Goal: Task Accomplishment & Management: Complete application form

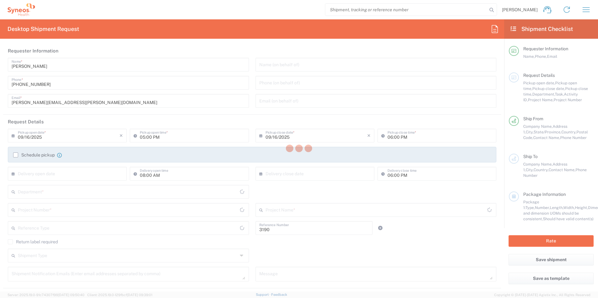
type input "Department"
type input "[US_STATE]"
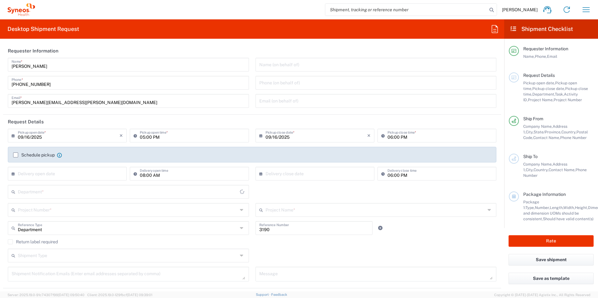
type input "[GEOGRAPHIC_DATA]"
type input "[PERSON_NAME] Rsrch Grp ([GEOGRAPHIC_DATA]) In"
click at [40, 209] on input "text" at bounding box center [128, 209] width 220 height 11
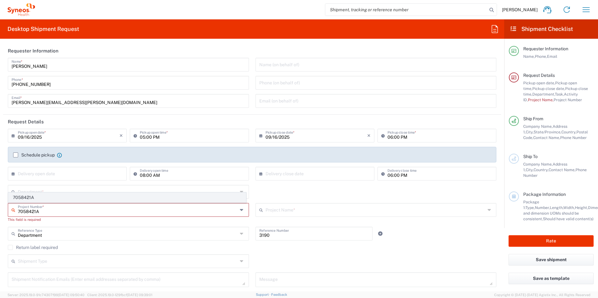
type input "7058421A"
click at [57, 195] on span "7058421A" at bounding box center [126, 198] width 237 height 10
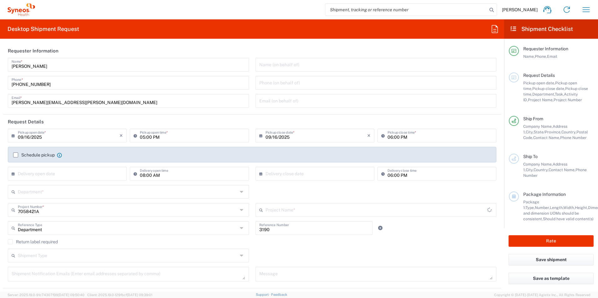
type input "805-PFZ-011A"
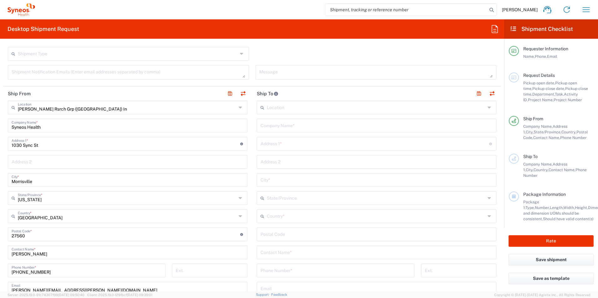
scroll to position [177, 0]
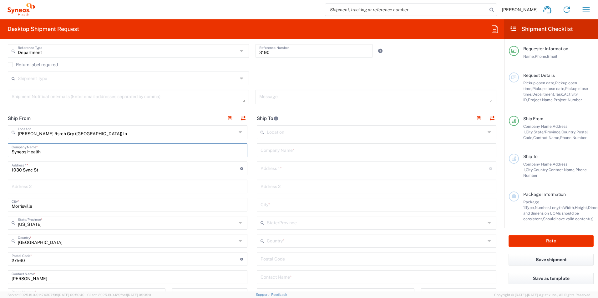
click at [14, 153] on input "Syneos Health" at bounding box center [128, 149] width 232 height 11
drag, startPoint x: 38, startPoint y: 151, endPoint x: 3, endPoint y: 151, distance: 34.7
click at [4, 151] on main "[PERSON_NAME] Rsrch Grp ([GEOGRAPHIC_DATA]) In Location [GEOGRAPHIC_DATA] [GEOG…" at bounding box center [127, 256] width 249 height 263
paste input "[GEOGRAPHIC_DATA]"
type input "[GEOGRAPHIC_DATA]"
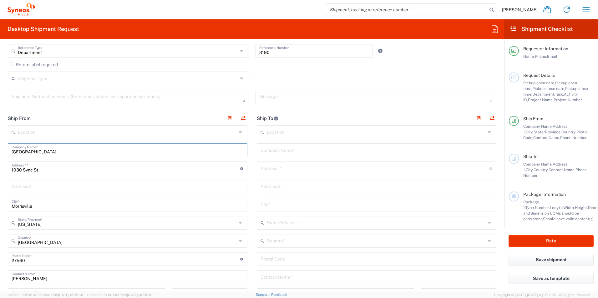
type input "[GEOGRAPHIC_DATA]"
drag, startPoint x: 64, startPoint y: 169, endPoint x: 1, endPoint y: 170, distance: 62.8
click at [1, 169] on form "Requester Information [PERSON_NAME] Name * [PHONE_NUMBER] Phone * [PERSON_NAME]…" at bounding box center [252, 168] width 504 height 248
paste input "[STREET_ADDRESS][PERSON_NAME]"
type input "[STREET_ADDRESS][PERSON_NAME]"
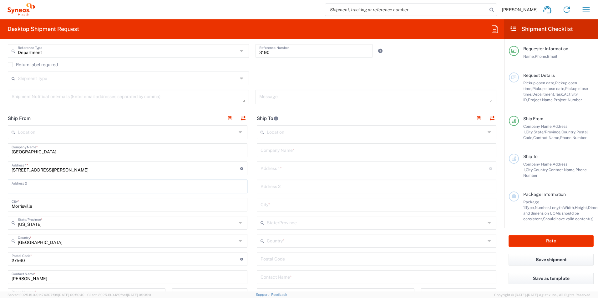
click at [32, 188] on input "text" at bounding box center [128, 186] width 232 height 11
paste input "FC2C84"
type input "FC2C84"
drag, startPoint x: 35, startPoint y: 207, endPoint x: 2, endPoint y: 206, distance: 33.2
click at [2, 206] on form "Requester Information [PERSON_NAME] Name * [PHONE_NUMBER] Phone * [PERSON_NAME]…" at bounding box center [252, 168] width 504 height 248
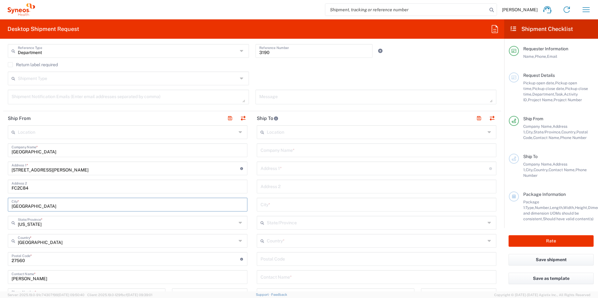
type input "[GEOGRAPHIC_DATA]"
click at [7, 222] on main "Location [PERSON_NAME] LLC-[GEOGRAPHIC_DATA] [GEOGRAPHIC_DATA] [GEOGRAPHIC_DATA…" at bounding box center [127, 256] width 249 height 263
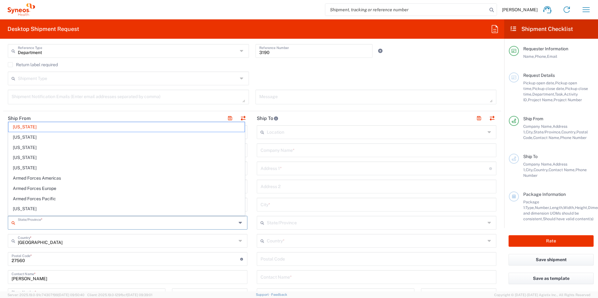
drag, startPoint x: 48, startPoint y: 224, endPoint x: 8, endPoint y: 221, distance: 40.2
click at [8, 221] on main "Location [PERSON_NAME] LLC-[GEOGRAPHIC_DATA] [GEOGRAPHIC_DATA] [GEOGRAPHIC_DATA…" at bounding box center [127, 256] width 249 height 263
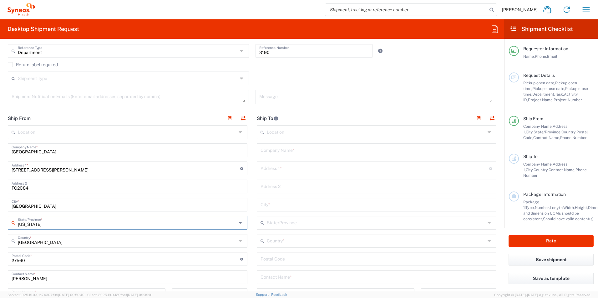
drag, startPoint x: 48, startPoint y: 224, endPoint x: 7, endPoint y: 222, distance: 41.6
click at [7, 222] on main "Location [PERSON_NAME] LLC-[GEOGRAPHIC_DATA] [GEOGRAPHIC_DATA] [GEOGRAPHIC_DATA…" at bounding box center [127, 256] width 249 height 263
type input "[US_STATE]"
drag, startPoint x: 35, startPoint y: 261, endPoint x: -2, endPoint y: 258, distance: 36.8
click at [0, 258] on html "[PERSON_NAME] Home Shipment estimator Shipment tracking Desktop shipment reques…" at bounding box center [299, 149] width 598 height 298
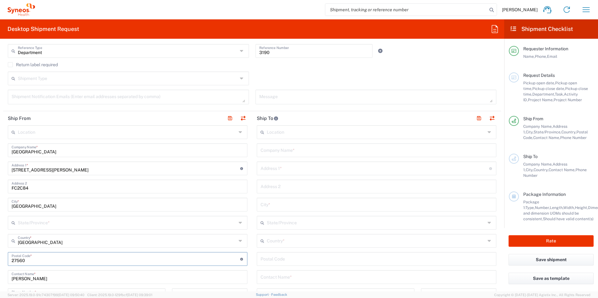
paste input "94304"
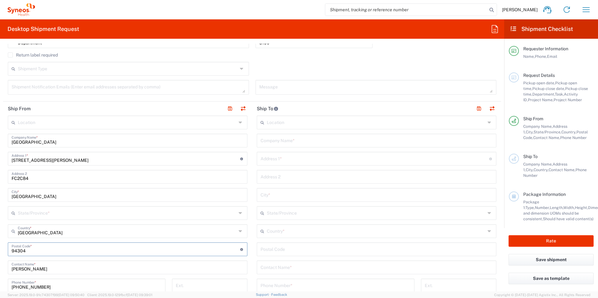
scroll to position [219, 0]
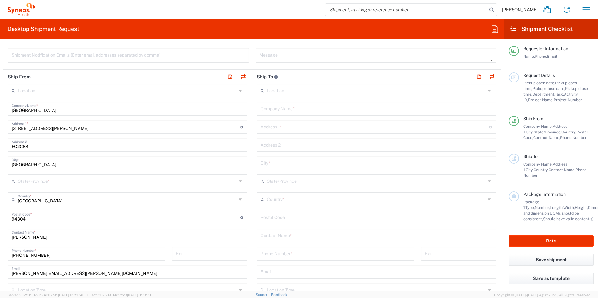
type input "94304"
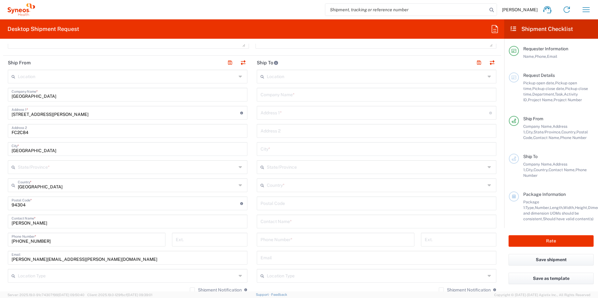
scroll to position [250, 0]
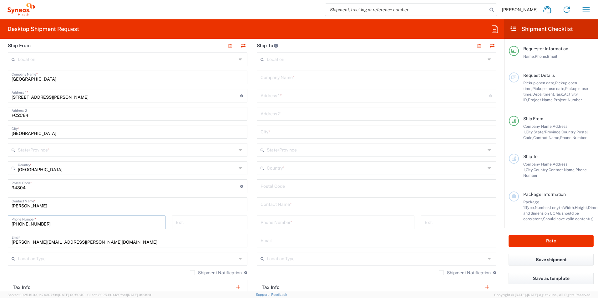
drag, startPoint x: 38, startPoint y: 223, endPoint x: 4, endPoint y: 221, distance: 33.8
click at [5, 221] on div "[PHONE_NUMBER] Phone Number *" at bounding box center [87, 225] width 164 height 18
click at [42, 225] on input "[PHONE_NUMBER]" at bounding box center [87, 222] width 150 height 11
click at [0, 223] on form "Requester Information [PERSON_NAME] Name * [PHONE_NUMBER] Phone * [PERSON_NAME]…" at bounding box center [252, 168] width 504 height 248
click at [46, 224] on input "[PHONE_NUMBER]" at bounding box center [87, 222] width 150 height 11
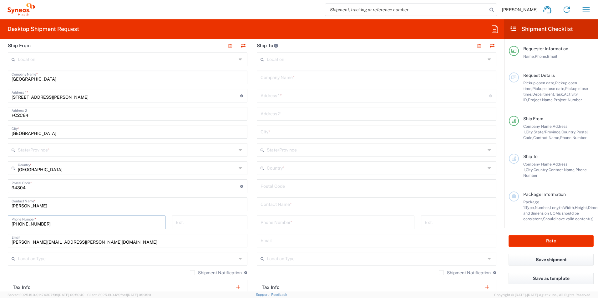
drag, startPoint x: 46, startPoint y: 224, endPoint x: 6, endPoint y: 223, distance: 40.3
click at [6, 223] on div "[PHONE_NUMBER] Phone Number *" at bounding box center [87, 225] width 164 height 18
paste input "252392900"
type input "9252392900"
drag, startPoint x: 95, startPoint y: 243, endPoint x: -5, endPoint y: 246, distance: 99.8
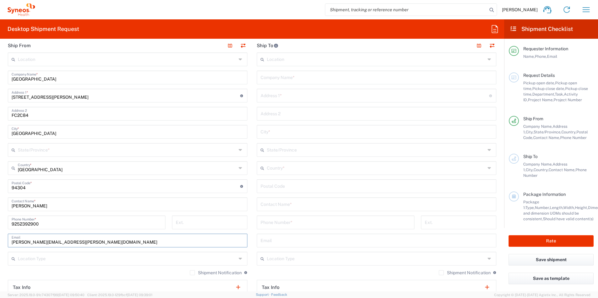
click at [0, 246] on html "[PERSON_NAME] Home Shipment estimator Shipment tracking Desktop shipment reques…" at bounding box center [299, 149] width 598 height 298
paste input "[EMAIL_ADDRESS][DOMAIN_NAME]"
type input "[EMAIL_ADDRESS][DOMAIN_NAME]"
drag, startPoint x: 21, startPoint y: 207, endPoint x: -16, endPoint y: 208, distance: 36.9
click at [0, 208] on html "[PERSON_NAME] Home Shipment estimator Shipment tracking Desktop shipment reques…" at bounding box center [299, 149] width 598 height 298
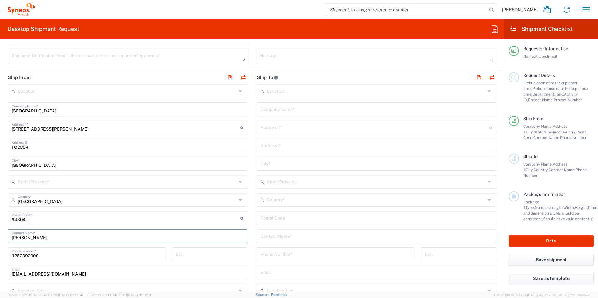
scroll to position [229, 0]
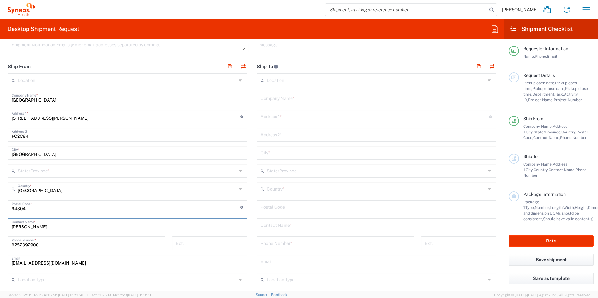
type input "[PERSON_NAME]"
click at [284, 228] on input "text" at bounding box center [376, 224] width 232 height 11
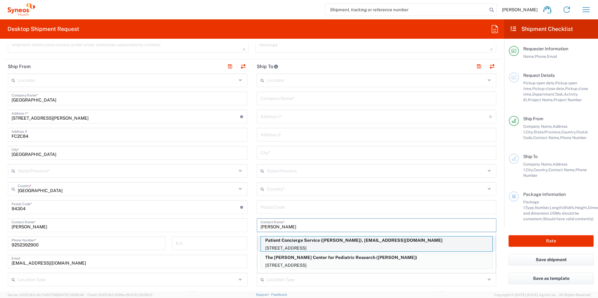
type input "[PERSON_NAME]"
click at [308, 242] on p "Patient Concierge Service ([PERSON_NAME]), [EMAIL_ADDRESS][DOMAIN_NAME]" at bounding box center [376, 241] width 231 height 8
type input "Patient Concierge Service"
type input "[STREET_ADDRESS]"
type input "Farnborough"
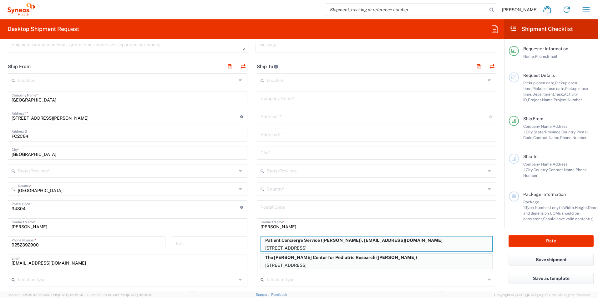
type input "[GEOGRAPHIC_DATA]"
type input "GU14 7BF"
type input "[PERSON_NAME]"
type input "[PHONE_NUMBER]"
type input "[EMAIL_ADDRESS][DOMAIN_NAME]"
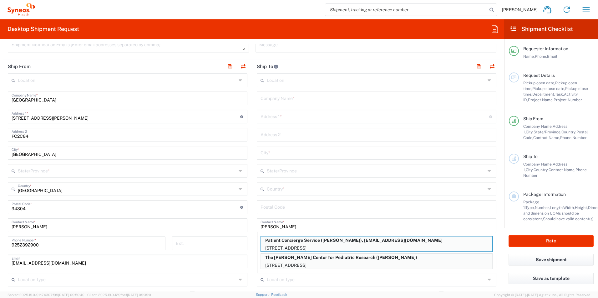
type input "Sender/Shipper"
type input "Delivery Duty Paid"
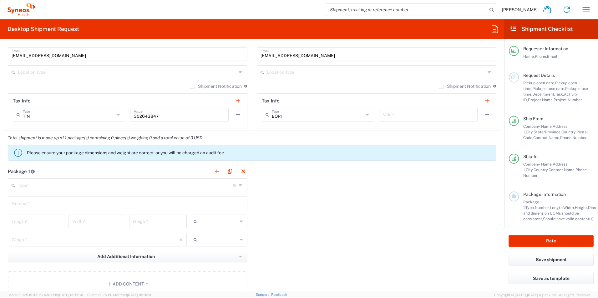
scroll to position [459, 0]
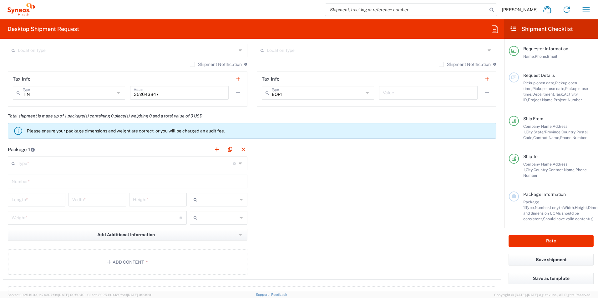
click at [141, 166] on input "text" at bounding box center [125, 163] width 215 height 11
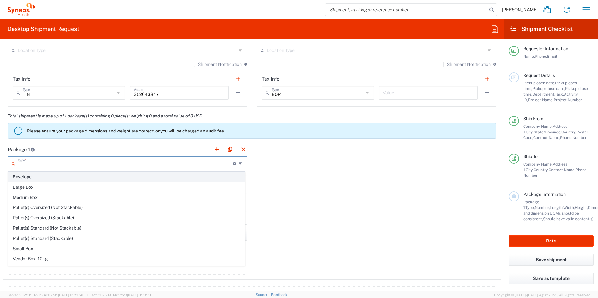
click at [121, 178] on span "Envelope" at bounding box center [126, 177] width 236 height 10
type input "Envelope"
type input "1"
type input "9.5"
type input "12.5"
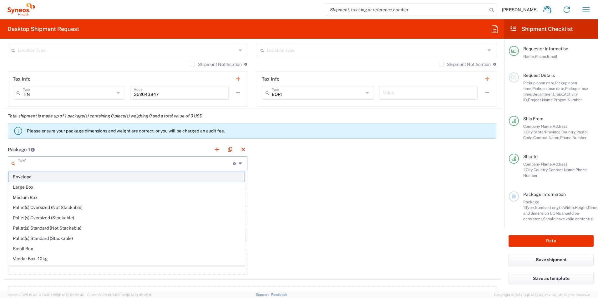
type input "0.25"
type input "in"
type input "0.45"
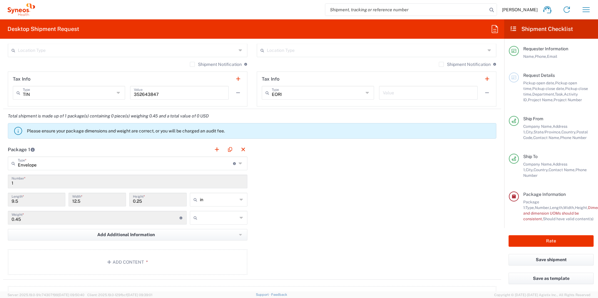
click at [200, 217] on input "text" at bounding box center [219, 218] width 38 height 10
click at [200, 242] on span "lbs" at bounding box center [217, 242] width 56 height 10
type input "lbs"
type input "Envelope"
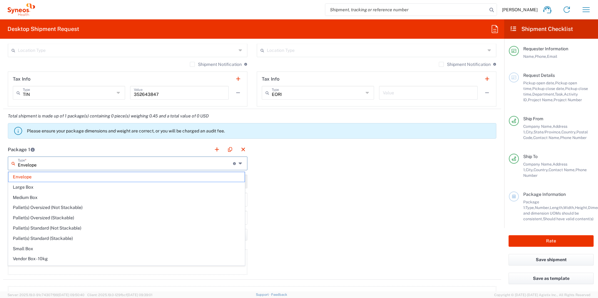
click at [156, 165] on input "Envelope" at bounding box center [125, 163] width 215 height 11
click at [143, 179] on span "Envelope" at bounding box center [126, 177] width 236 height 10
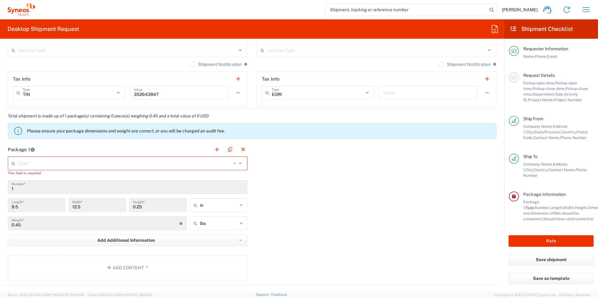
click at [152, 164] on input "text" at bounding box center [125, 163] width 215 height 11
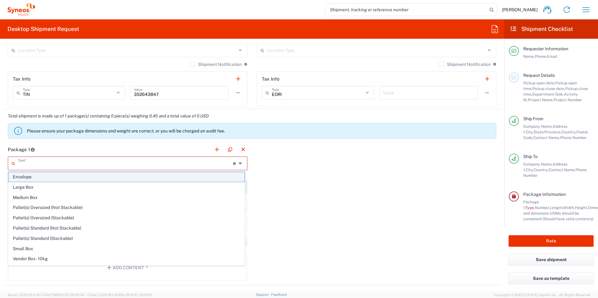
click at [127, 175] on span "Envelope" at bounding box center [126, 177] width 236 height 10
type input "Envelope"
type input "1"
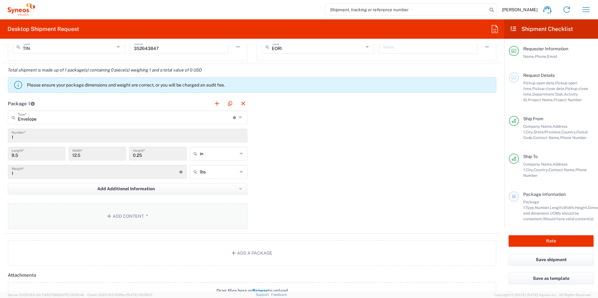
scroll to position [511, 0]
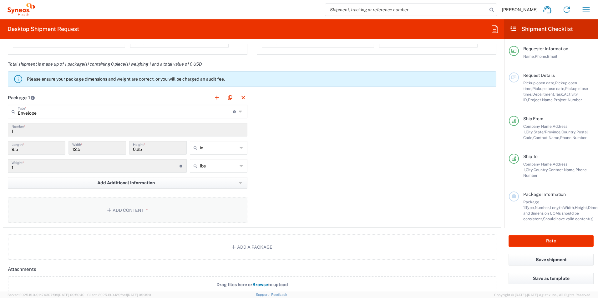
click at [128, 217] on button "Add Content *" at bounding box center [127, 211] width 239 height 26
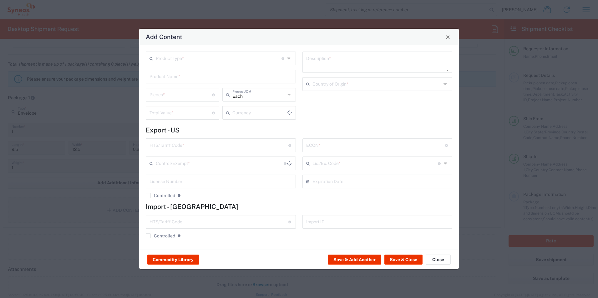
type input "US Dollar"
click at [179, 61] on input "text" at bounding box center [219, 58] width 126 height 11
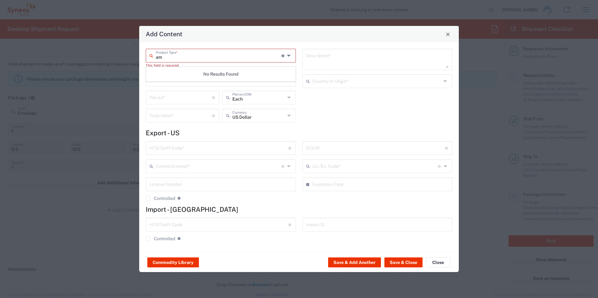
type input "a"
click at [183, 82] on span "General Commodity" at bounding box center [220, 83] width 149 height 10
type input "General Commodity"
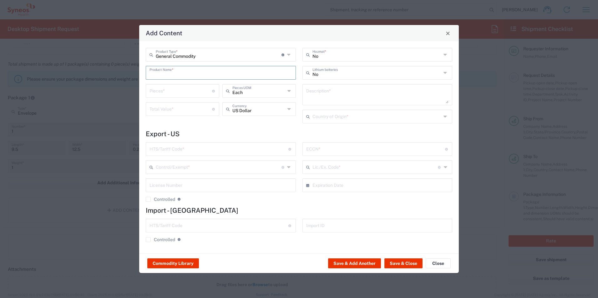
click at [182, 73] on input "text" at bounding box center [220, 72] width 143 height 11
click at [184, 84] on div "[DOMAIN_NAME] Gift Card" at bounding box center [220, 87] width 149 height 11
type input "[DOMAIN_NAME] Gift Card"
type textarea "[DOMAIN_NAME] Gift Card"
type input "[GEOGRAPHIC_DATA]"
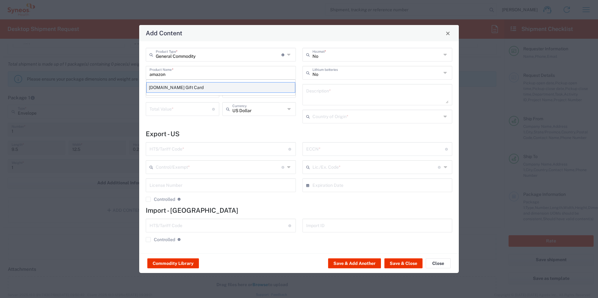
type input "4911.99.8000"
type input "BIS"
type input "EAR99"
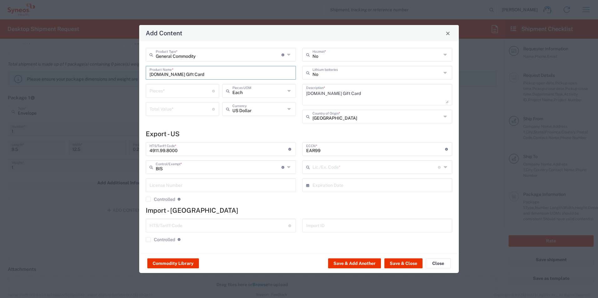
type input "NLR - No License Required"
click at [181, 88] on input "number" at bounding box center [180, 90] width 63 height 11
type input "5"
click at [185, 111] on input "number" at bounding box center [180, 108] width 63 height 11
type input "10"
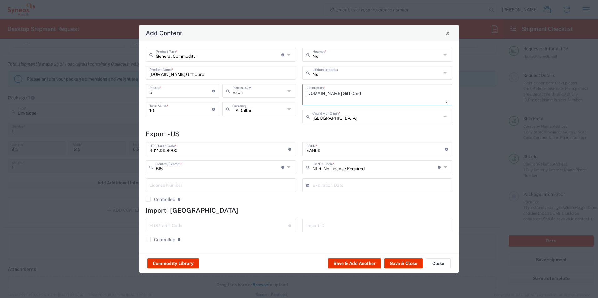
drag, startPoint x: 341, startPoint y: 93, endPoint x: 300, endPoint y: 93, distance: 41.3
click at [299, 94] on div "No Hazmat * No Lithium batteries [DOMAIN_NAME] Gift Card Description * [GEOGRAP…" at bounding box center [377, 88] width 157 height 80
click at [339, 95] on textarea "PCS payment Card" at bounding box center [377, 95] width 143 height 18
type textarea "PCS payment card with mag strip"
drag, startPoint x: 201, startPoint y: 73, endPoint x: 135, endPoint y: 73, distance: 66.0
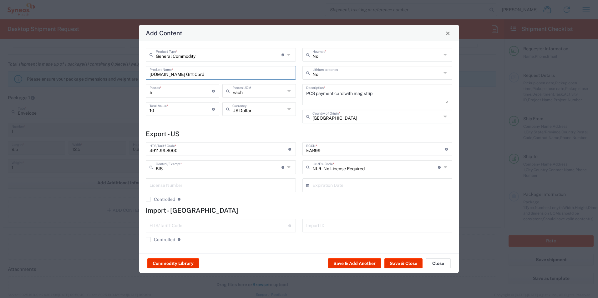
click at [135, 73] on div "Add Content General Commodity Product Type * Document: Paper document generated…" at bounding box center [299, 149] width 598 height 298
type input "PCS Payment Card"
click at [395, 262] on button "Save & Close" at bounding box center [403, 264] width 38 height 10
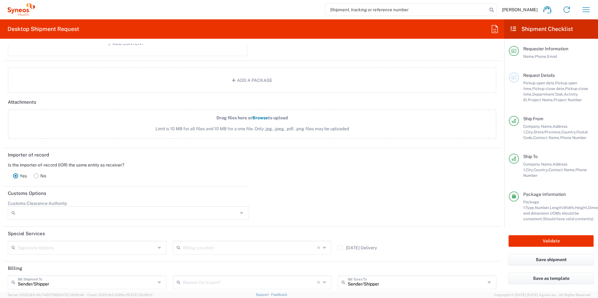
scroll to position [719, 0]
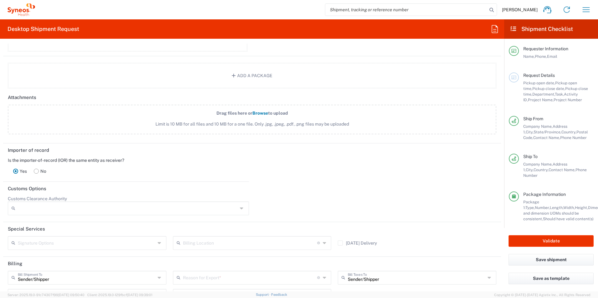
click at [35, 171] on rect at bounding box center [36, 171] width 5 height 5
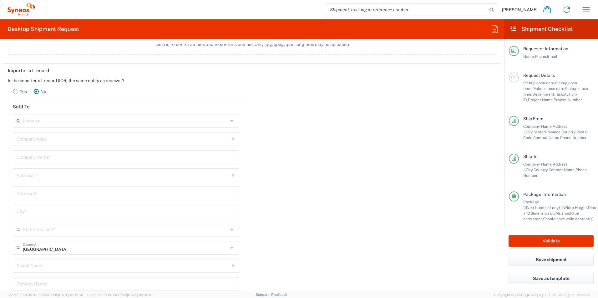
scroll to position [803, 0]
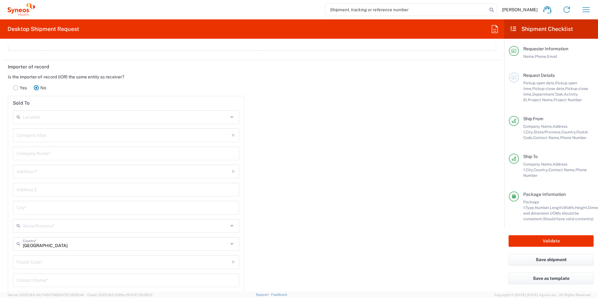
click at [51, 278] on input "text" at bounding box center [126, 279] width 219 height 11
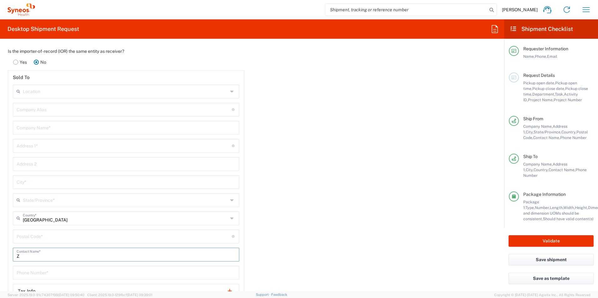
scroll to position [834, 0]
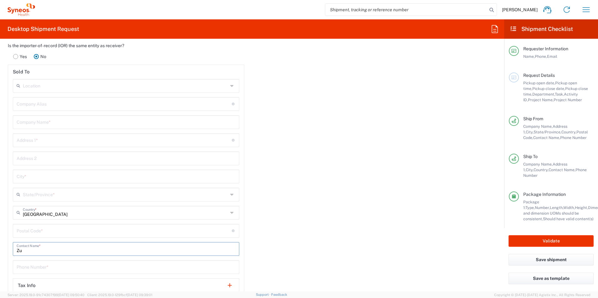
type input "Z"
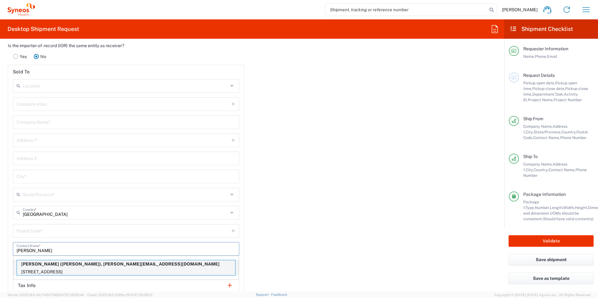
type input "[PERSON_NAME]"
click at [73, 267] on p "[PERSON_NAME] ([PERSON_NAME]), [PERSON_NAME][EMAIL_ADDRESS][DOMAIN_NAME]" at bounding box center [126, 264] width 218 height 8
type input "[PERSON_NAME]"
type input "[STREET_ADDRESS]"
type input "Suite 200"
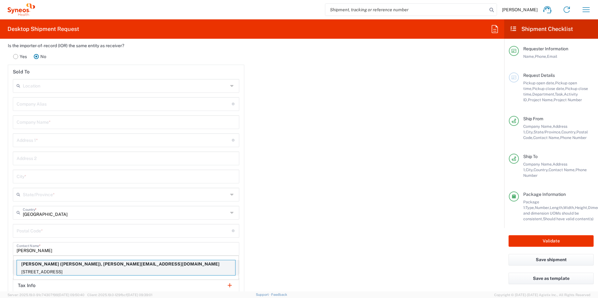
type input "[GEOGRAPHIC_DATA]"
type input "[US_STATE]"
type input "78539"
type input "[PERSON_NAME]"
type input "[PHONE_NUMBER]"
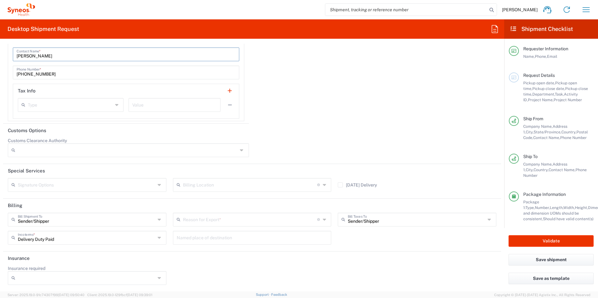
scroll to position [1029, 0]
click at [187, 221] on input "text" at bounding box center [250, 219] width 134 height 11
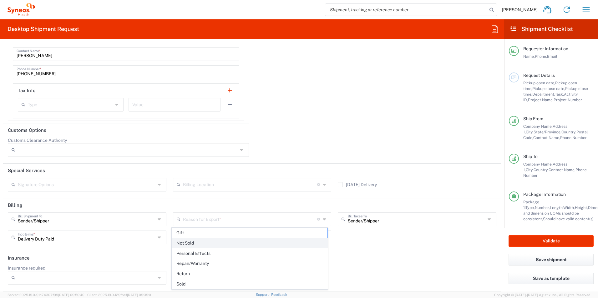
click at [198, 243] on span "Not Sold" at bounding box center [250, 244] width 156 height 10
type input "Not Sold"
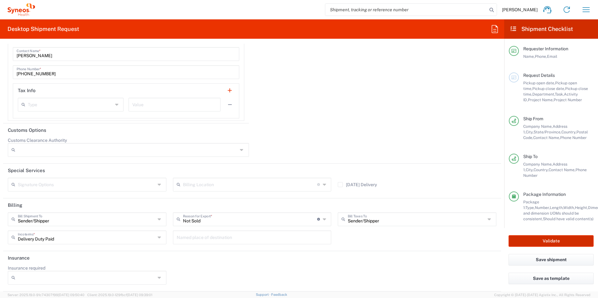
click at [530, 243] on button "Validate" at bounding box center [550, 241] width 85 height 12
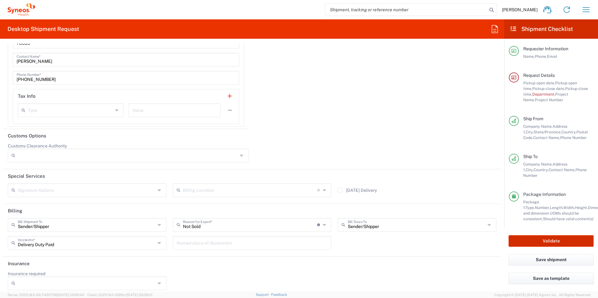
scroll to position [1034, 0]
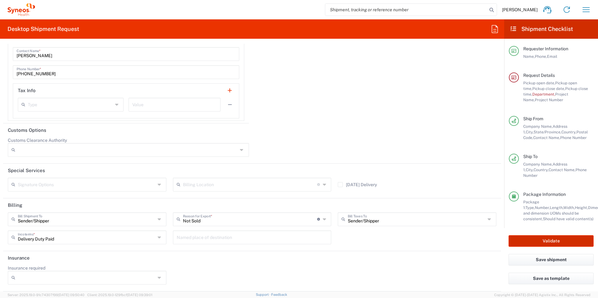
type input "7058421A"
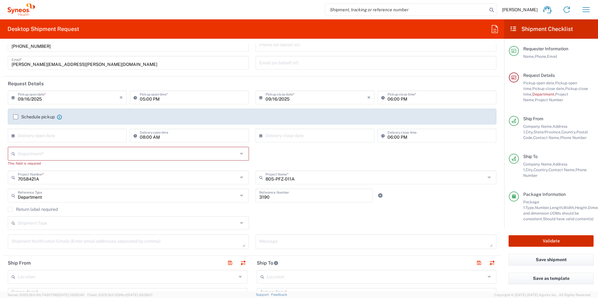
scroll to position [34, 0]
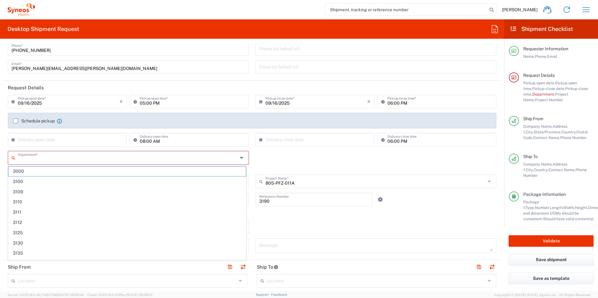
click at [174, 156] on input "text" at bounding box center [128, 157] width 220 height 11
click at [273, 162] on div "Department * 3000 3100 3109 3110 3111 3112 3125 3130 3135 3136 3150 3155 3165 3…" at bounding box center [252, 163] width 495 height 24
click at [230, 202] on input "text" at bounding box center [128, 199] width 220 height 11
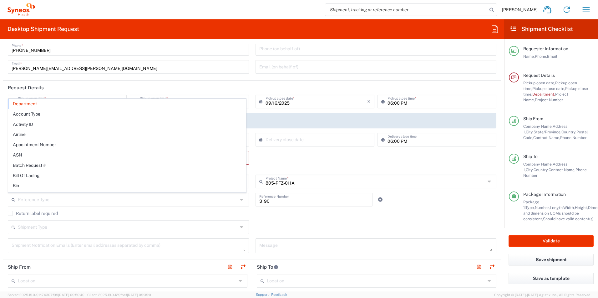
click at [258, 160] on div "Department * 3000 3100 3109 3110 3111 3112 3125 3130 3135 3136 3150 3155 3165 3…" at bounding box center [252, 163] width 495 height 24
type input "Department"
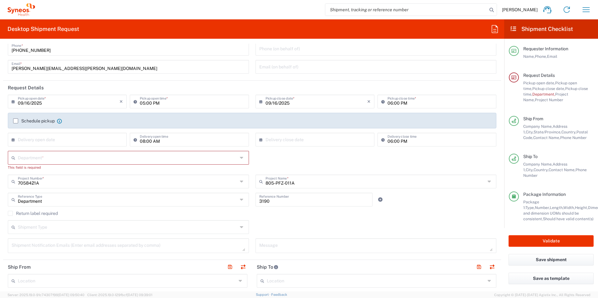
click at [161, 160] on input "text" at bounding box center [128, 157] width 220 height 11
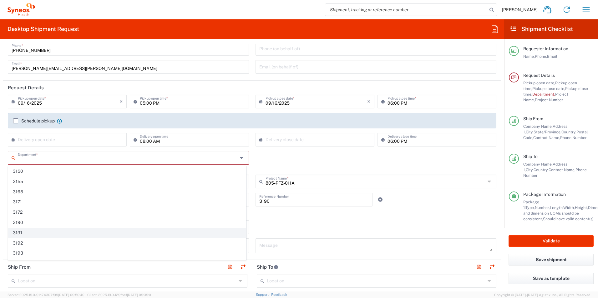
scroll to position [104, 0]
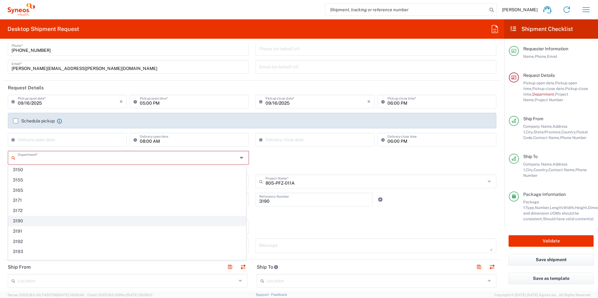
click at [25, 221] on span "3190" at bounding box center [126, 221] width 237 height 10
type input "3190"
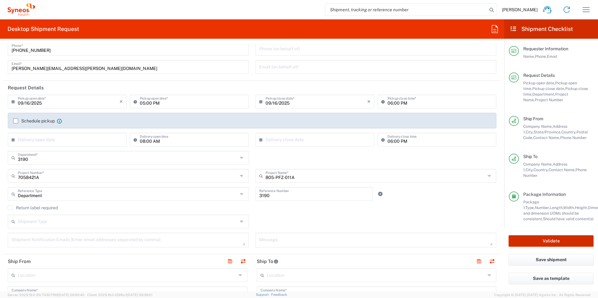
click at [538, 244] on button "Validate" at bounding box center [550, 241] width 85 height 12
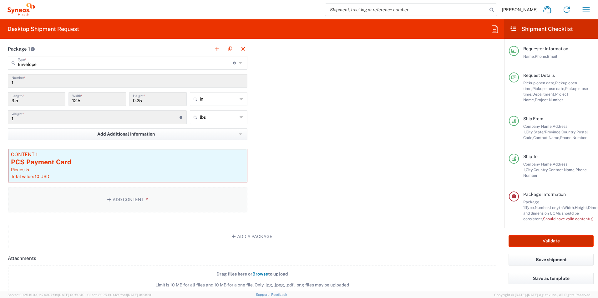
scroll to position [555, 0]
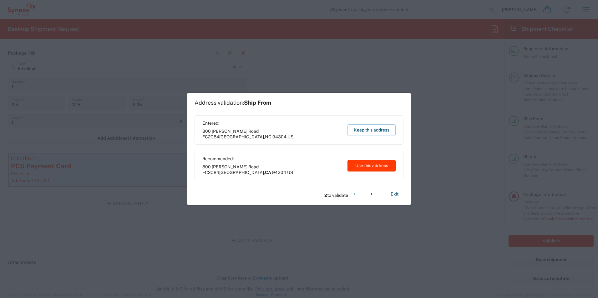
click at [363, 165] on button "Use this address" at bounding box center [371, 166] width 48 height 12
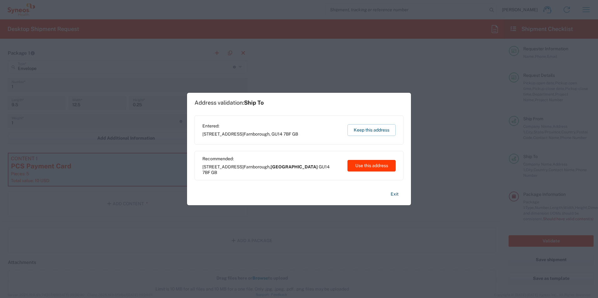
click at [363, 166] on button "Use this address" at bounding box center [371, 166] width 48 height 12
type input "[US_STATE]"
type input "[GEOGRAPHIC_DATA]"
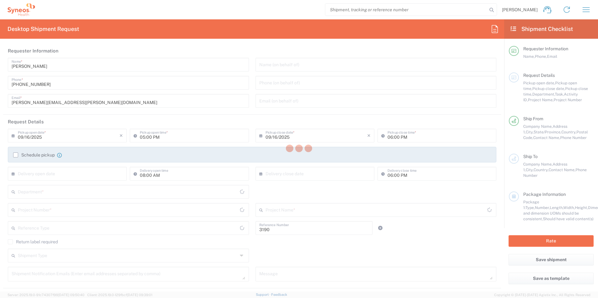
type input "Department"
type input "[US_STATE]"
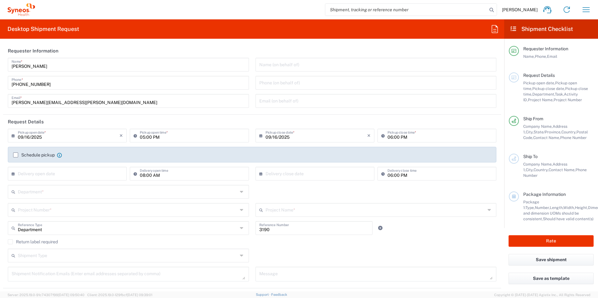
type input "[GEOGRAPHIC_DATA]"
click at [587, 9] on icon "button" at bounding box center [586, 10] width 10 height 10
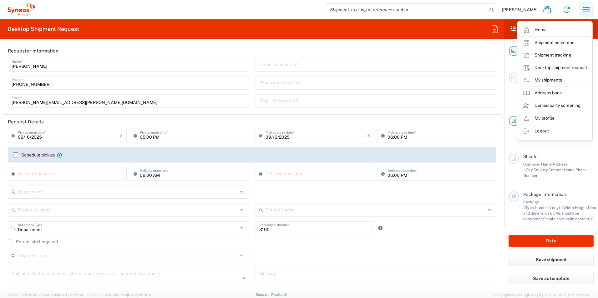
type input "[PERSON_NAME] Rsrch Grp ([GEOGRAPHIC_DATA]) In"
click at [562, 90] on link "Address book" at bounding box center [554, 93] width 74 height 13
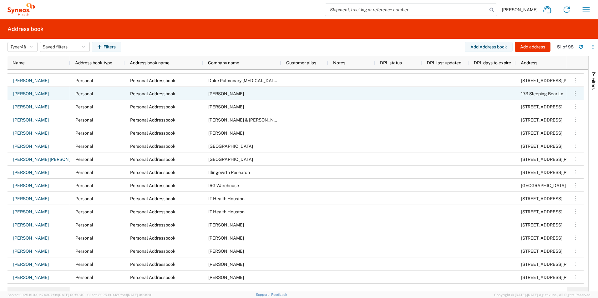
scroll to position [231, 0]
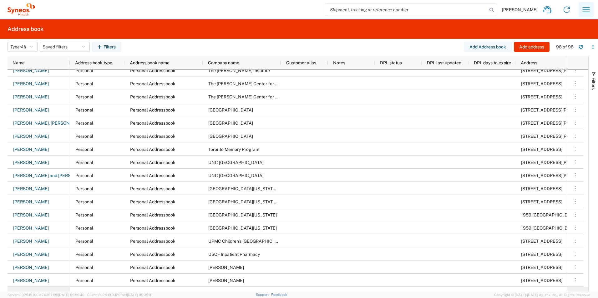
click at [581, 13] on icon "button" at bounding box center [586, 10] width 10 height 10
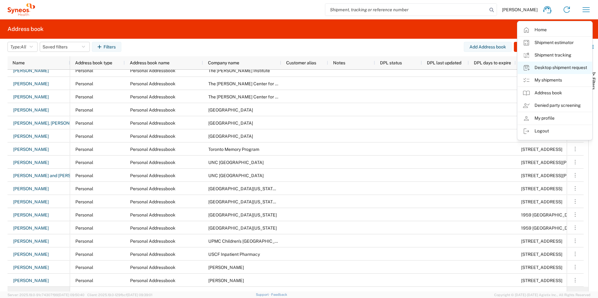
click at [543, 65] on link "Desktop shipment request" at bounding box center [554, 68] width 74 height 13
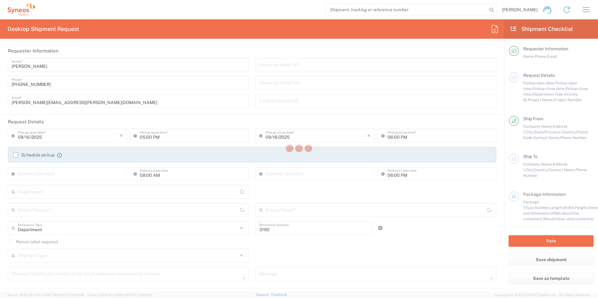
type input "[US_STATE]"
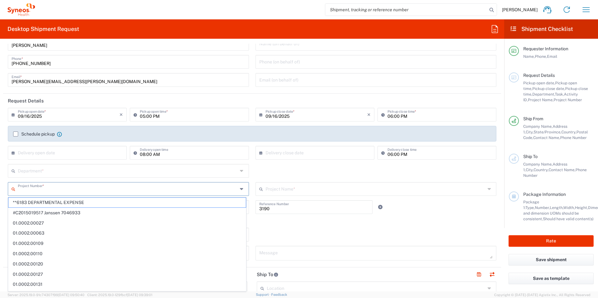
click at [138, 191] on input "text" at bounding box center [128, 188] width 220 height 11
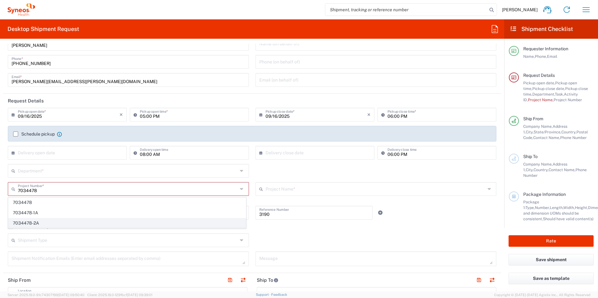
click at [81, 223] on span "7034478-2A" at bounding box center [126, 224] width 237 height 10
type input "7034478-2A"
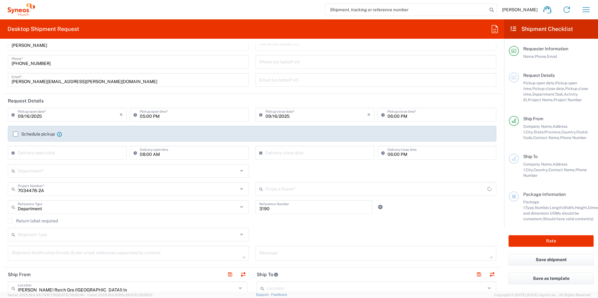
type input "802-SYN-042A"
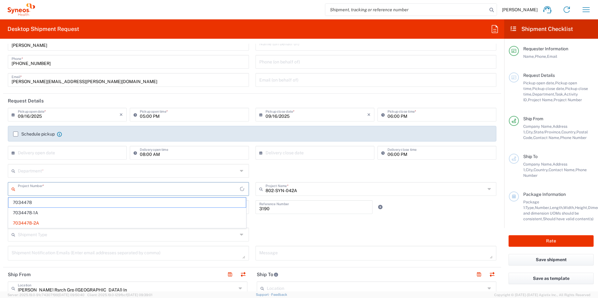
click at [59, 188] on input "text" at bounding box center [129, 188] width 222 height 11
